Goal: Transaction & Acquisition: Purchase product/service

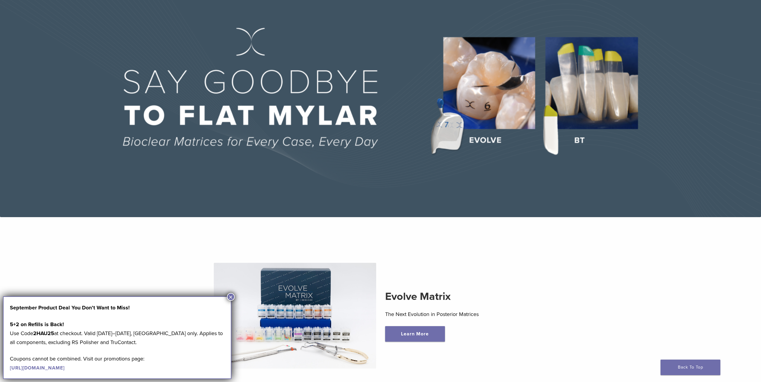
scroll to position [90, 0]
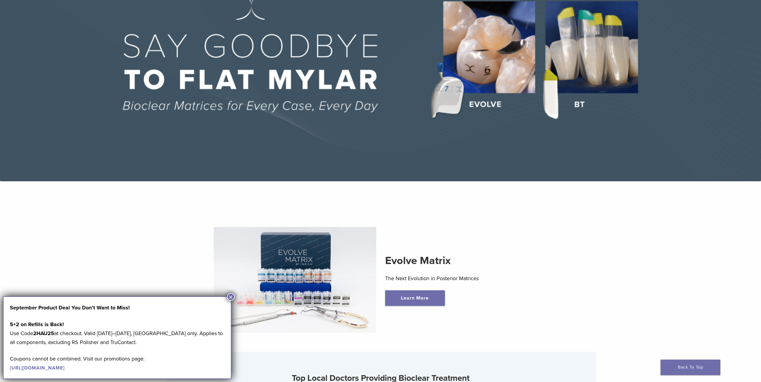
click at [229, 296] on button "×" at bounding box center [231, 297] width 8 height 8
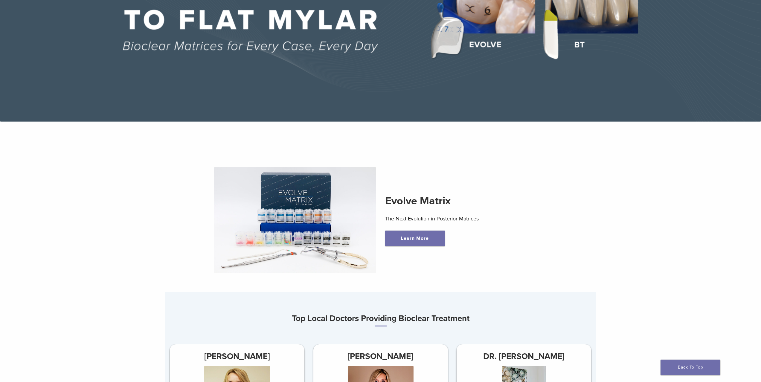
scroll to position [0, 0]
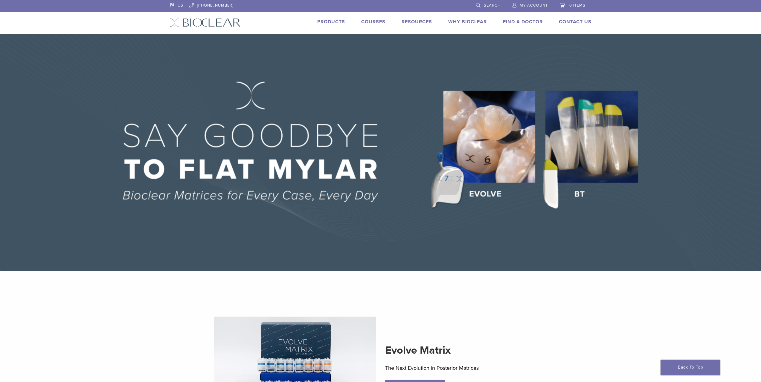
click at [335, 21] on link "Products" at bounding box center [331, 22] width 28 height 6
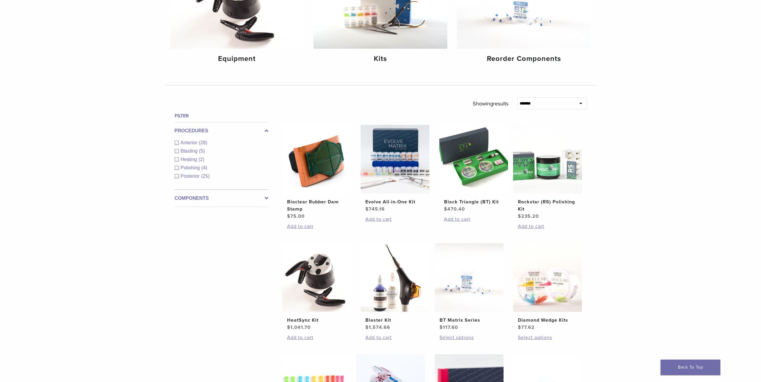
scroll to position [120, 0]
click at [407, 167] on img at bounding box center [395, 159] width 69 height 69
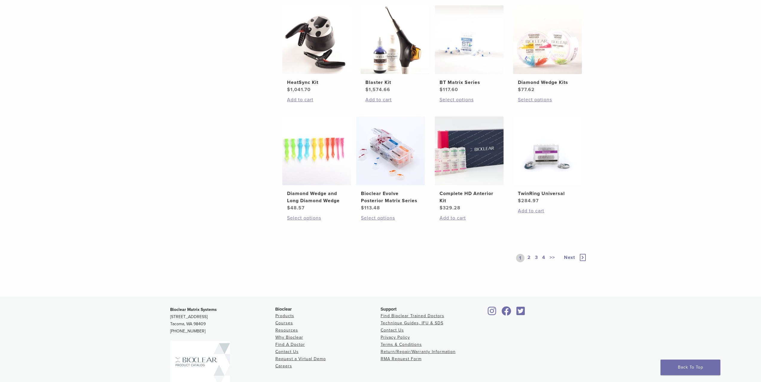
scroll to position [359, 0]
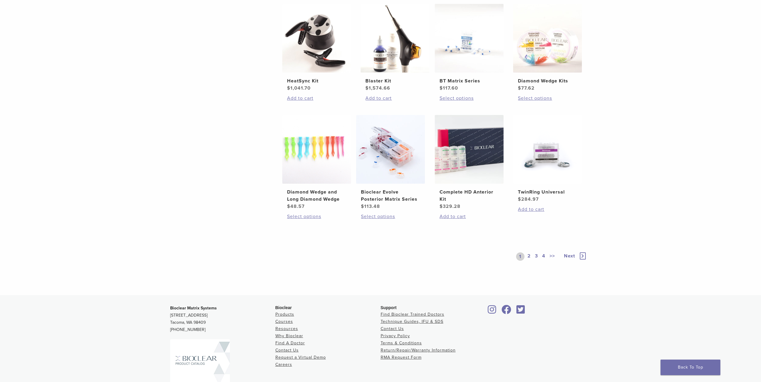
click at [530, 258] on link "2" at bounding box center [529, 257] width 6 height 8
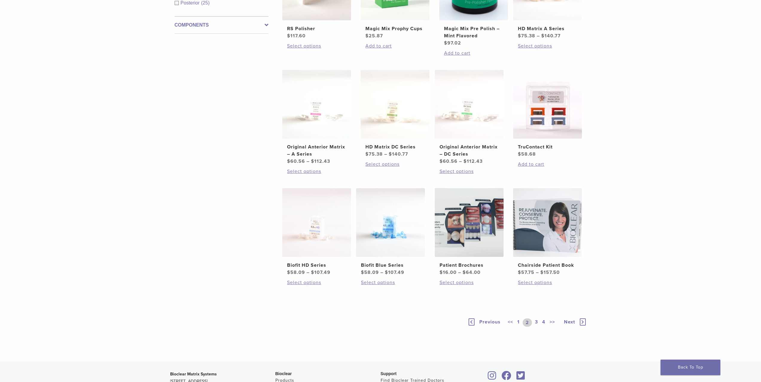
scroll to position [299, 0]
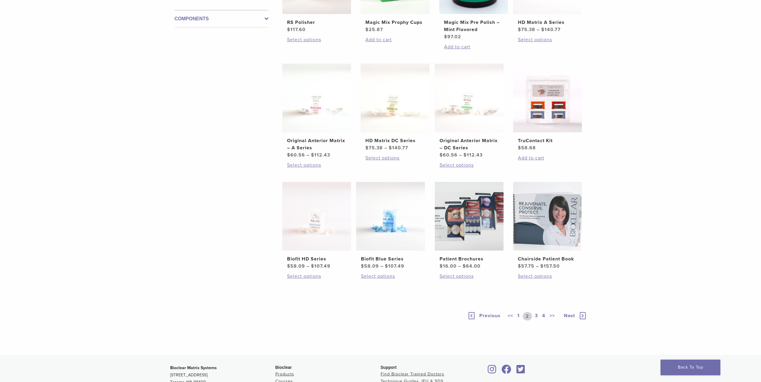
click at [518, 316] on link "1" at bounding box center [518, 316] width 5 height 8
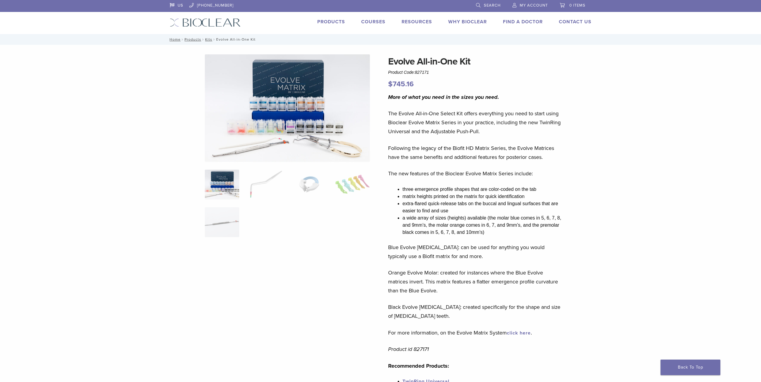
click at [228, 190] on img at bounding box center [222, 185] width 34 height 30
click at [350, 183] on img at bounding box center [352, 185] width 34 height 30
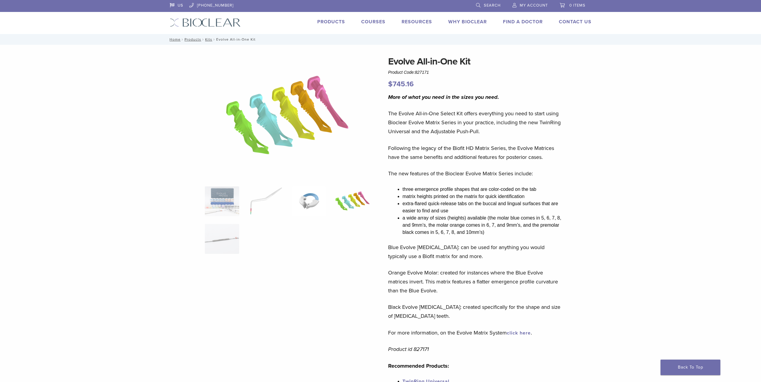
click at [320, 193] on img at bounding box center [309, 202] width 34 height 30
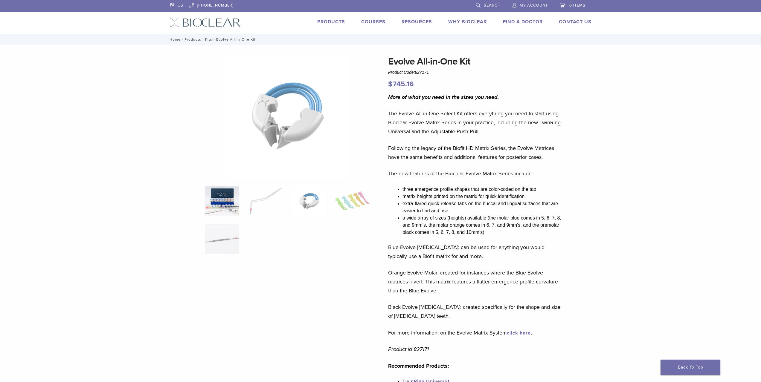
click at [226, 202] on img at bounding box center [222, 202] width 34 height 30
